Goal: Transaction & Acquisition: Purchase product/service

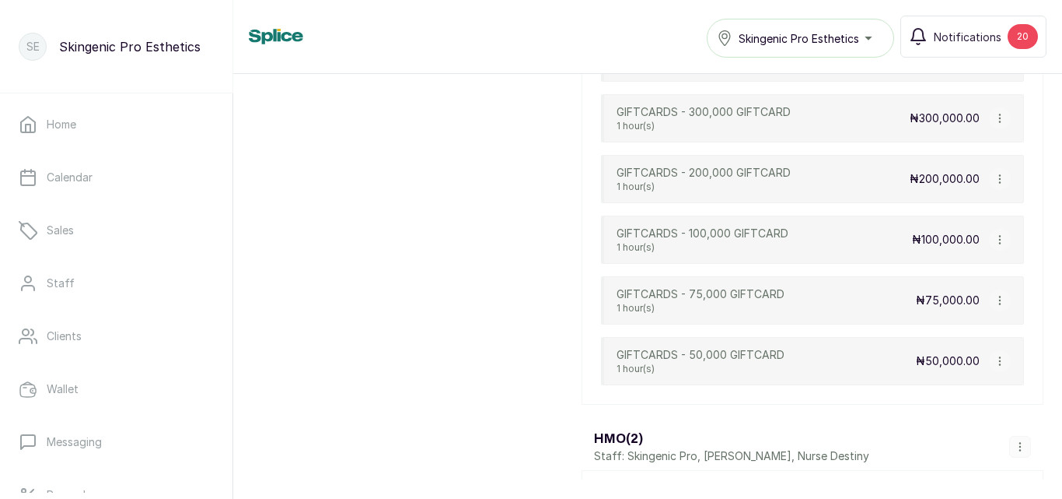
scroll to position [4234, 0]
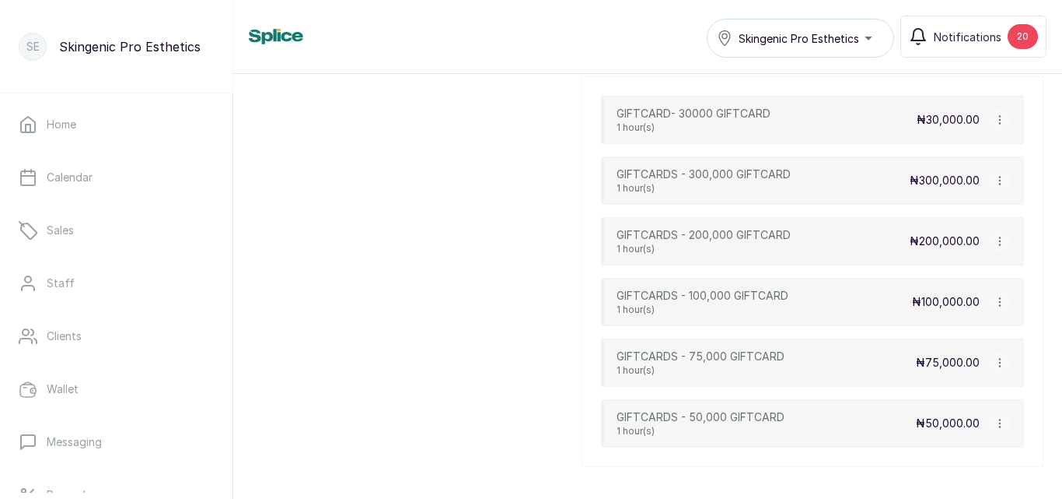
click at [790, 129] on div "GIFTCARD- 30000 GIFTCARD 1 hour(s) ₦30,000.00" at bounding box center [812, 120] width 423 height 48
click at [787, 243] on p "1 hour(s)" at bounding box center [704, 249] width 174 height 12
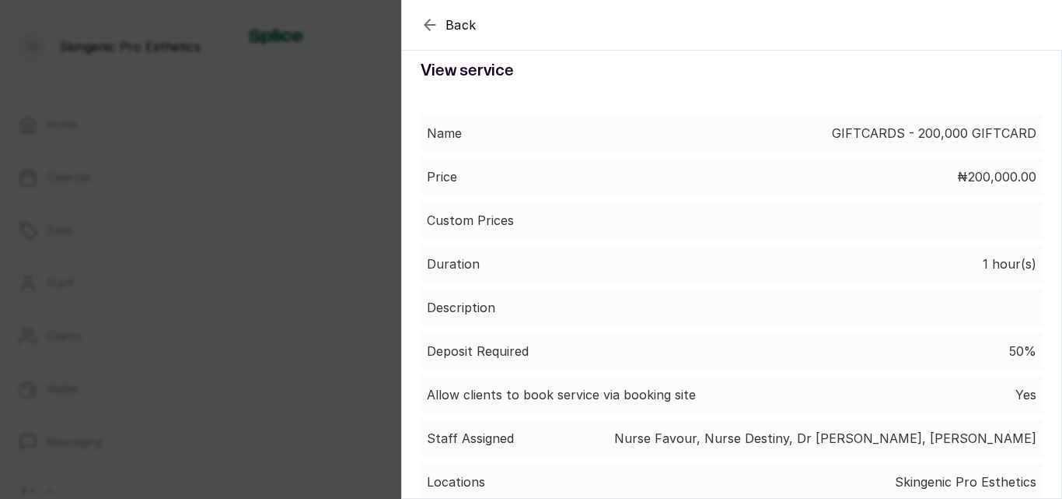
scroll to position [0, 0]
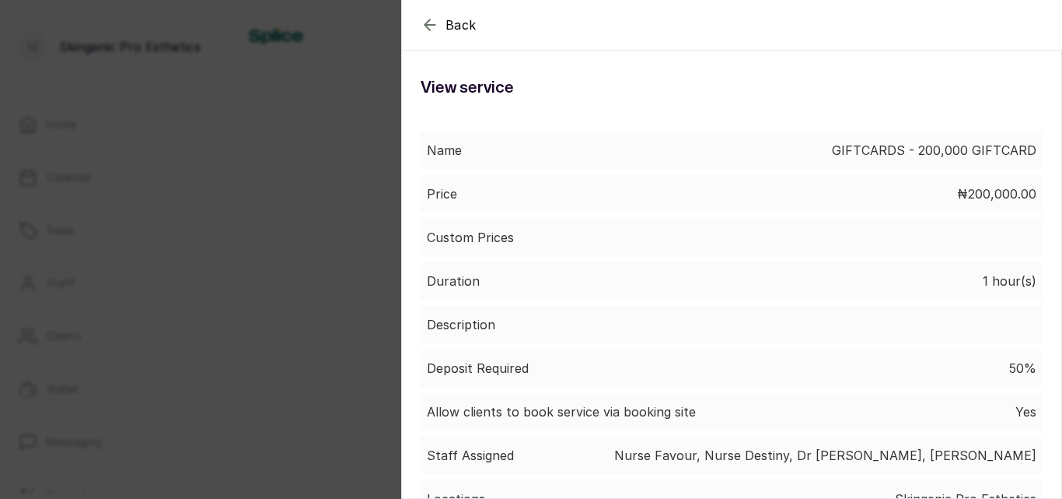
click at [430, 27] on icon "button" at bounding box center [430, 25] width 19 height 19
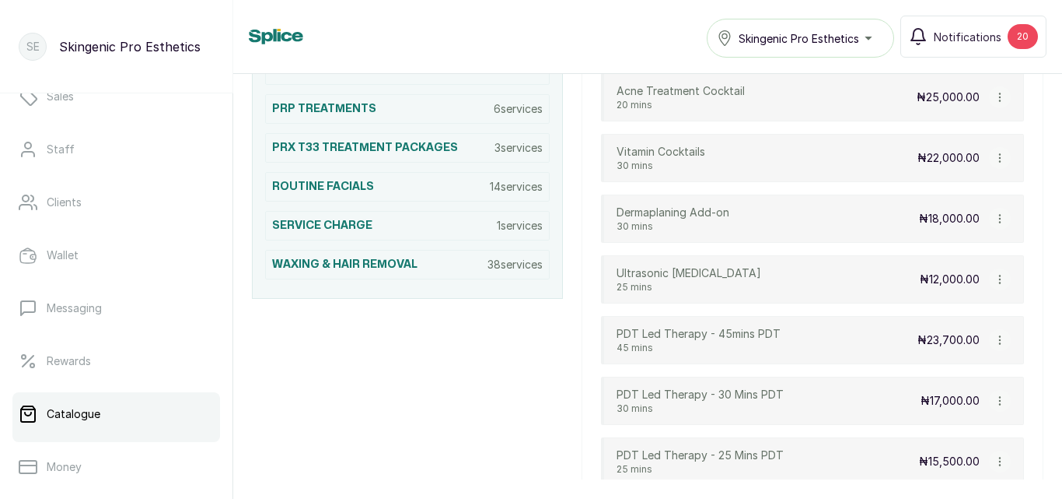
scroll to position [135, 0]
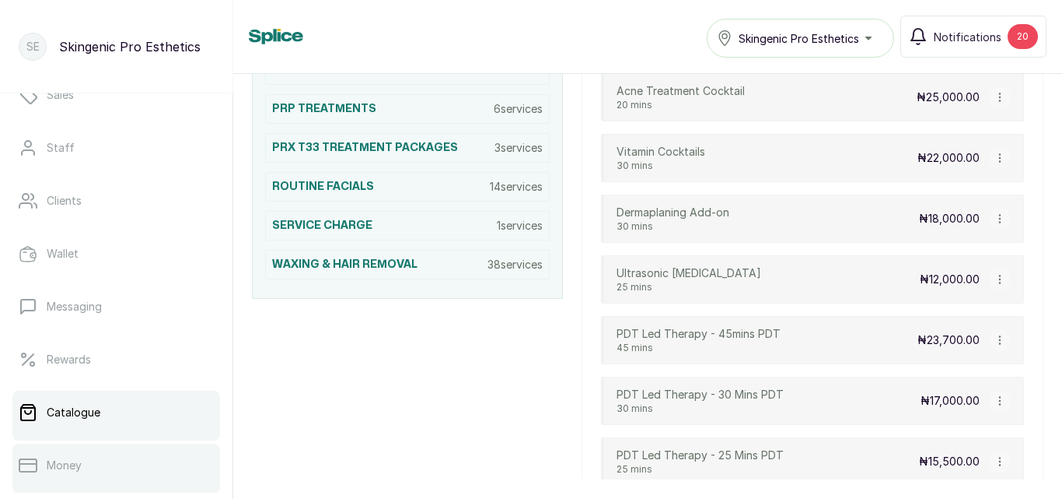
click at [53, 475] on link "Money" at bounding box center [116, 465] width 208 height 44
